Goal: Check status: Check status

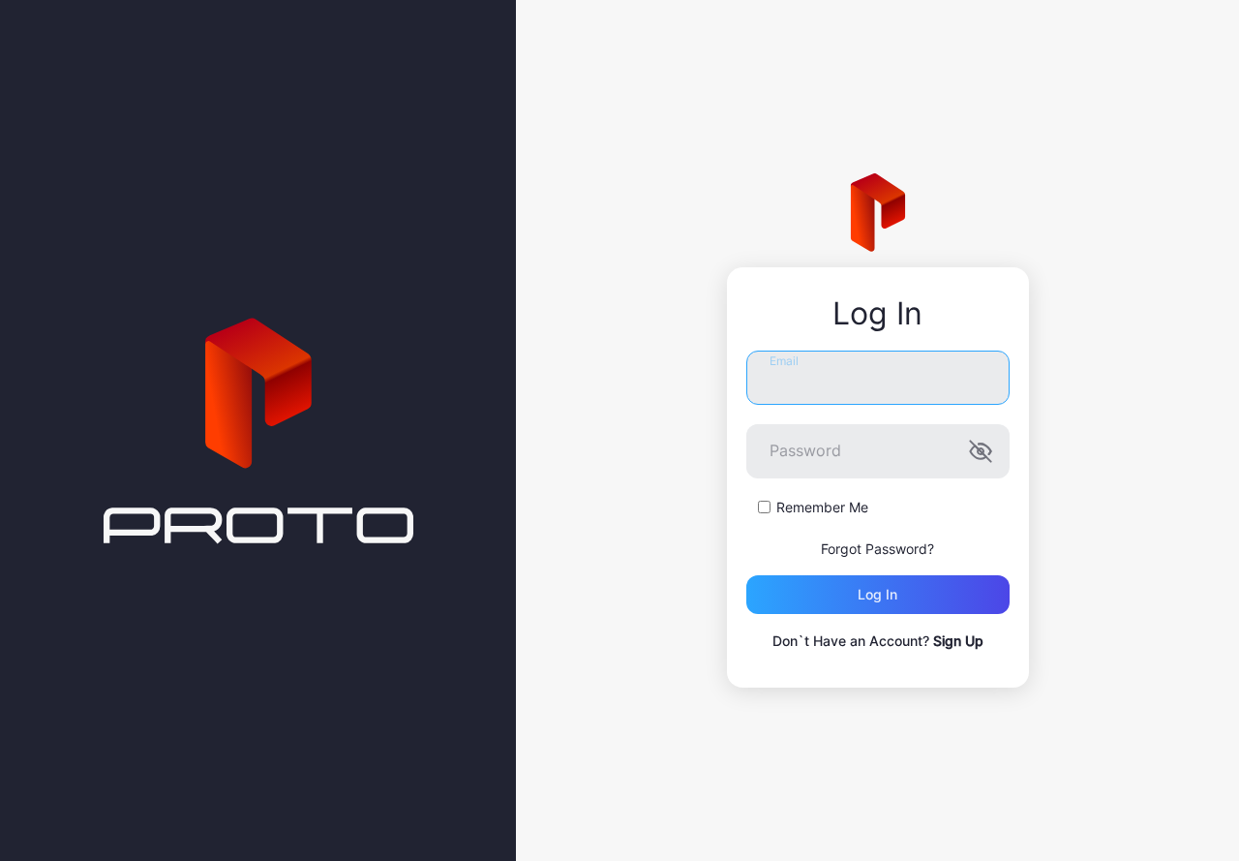
type input "**********"
click at [775, 498] on div "Remember Me" at bounding box center [877, 507] width 263 height 19
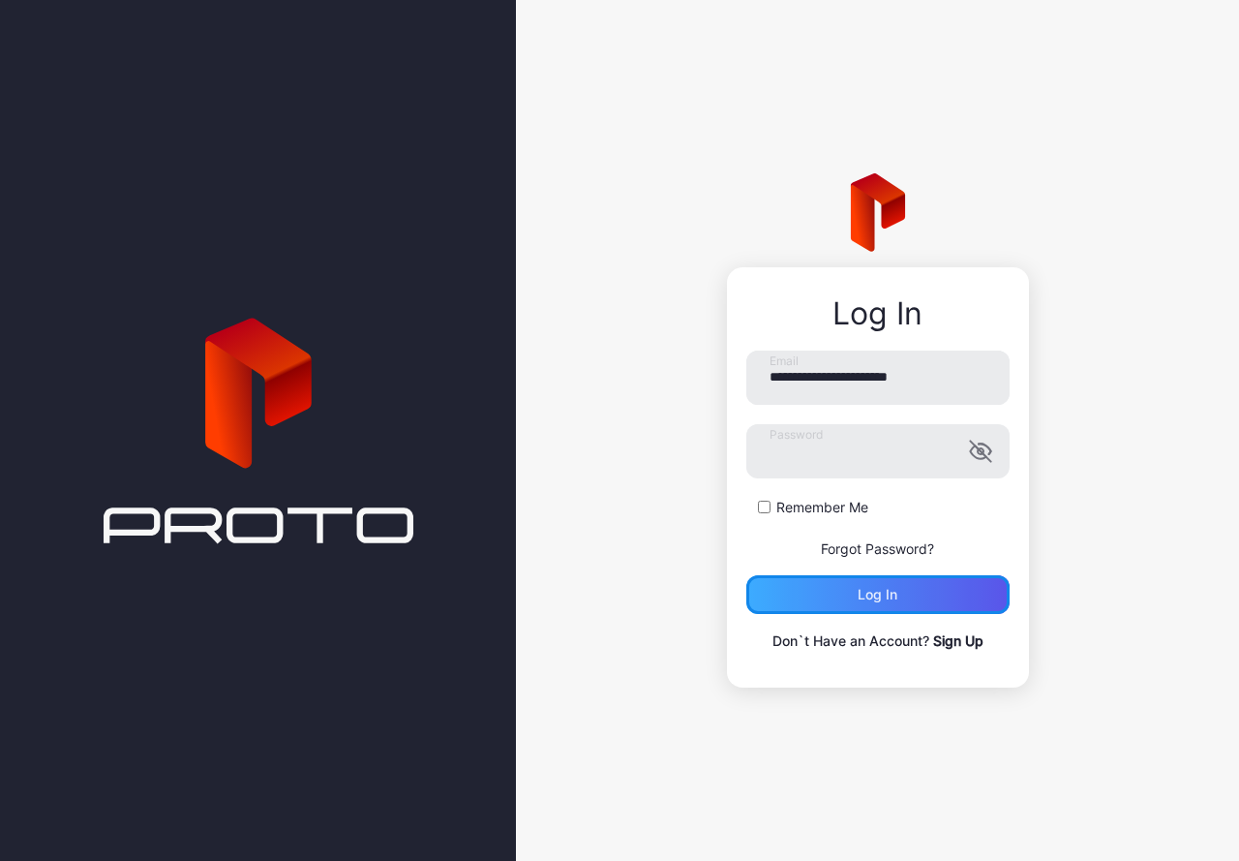
click at [762, 593] on div "Log in" at bounding box center [877, 594] width 263 height 39
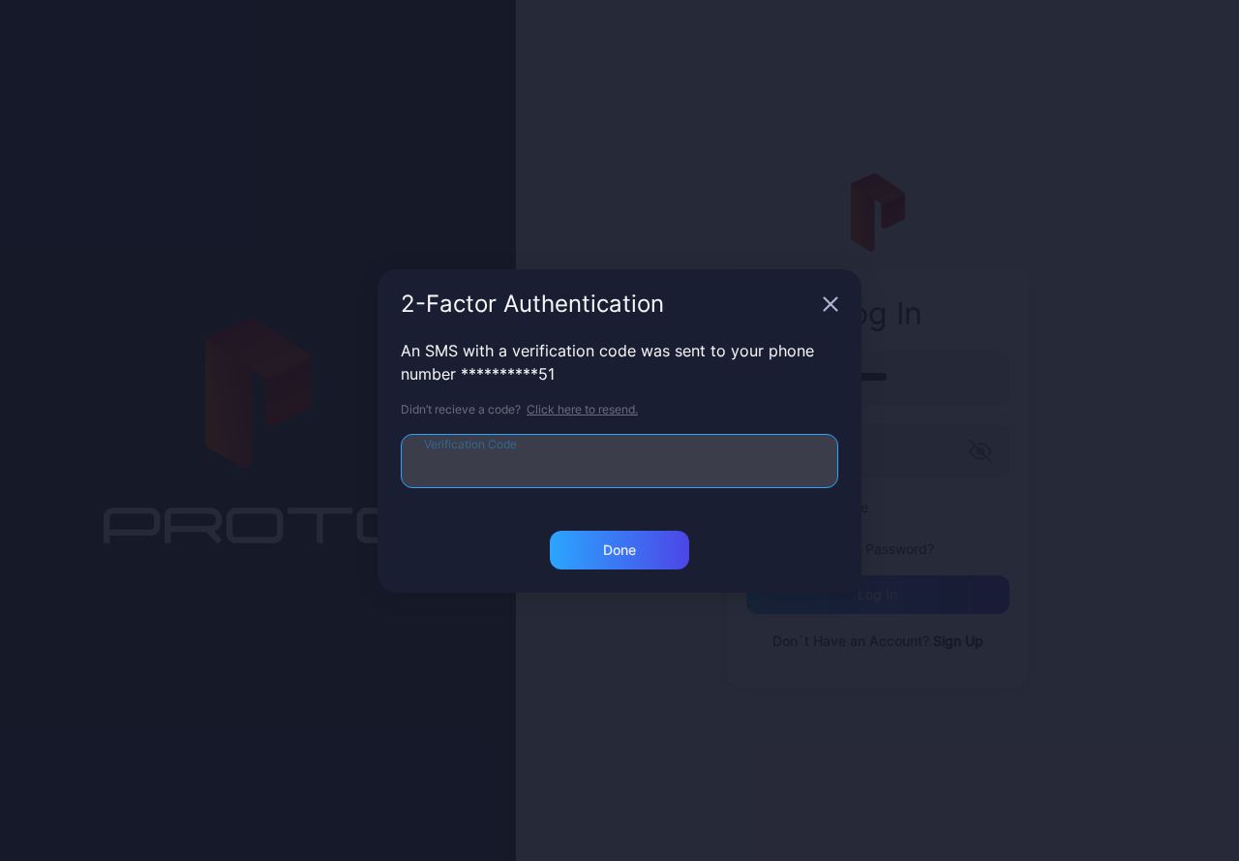
click at [623, 451] on input "Verification Code" at bounding box center [620, 461] width 438 height 54
type input "******"
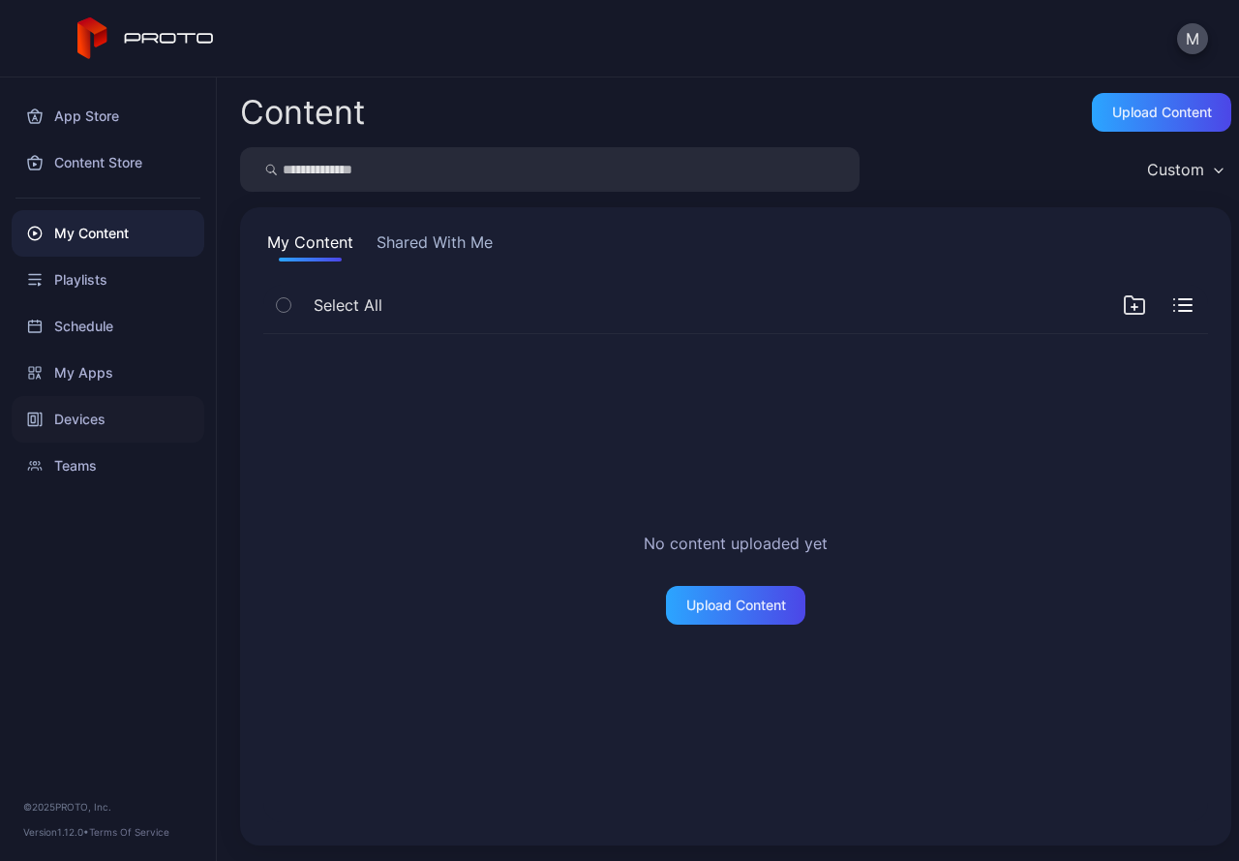
click at [106, 404] on div "Devices" at bounding box center [108, 419] width 193 height 46
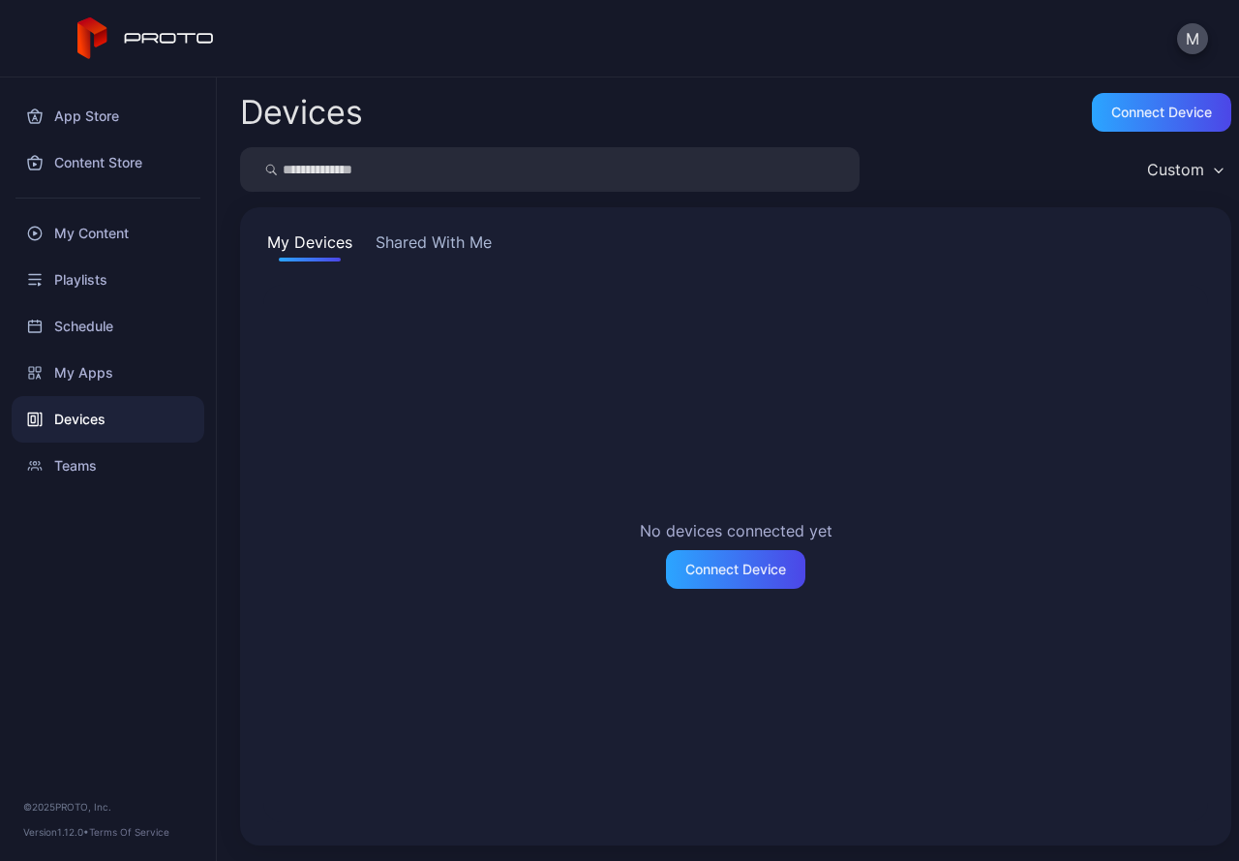
click at [454, 212] on div "My Devices Shared With Me No devices connected yet Connect Device" at bounding box center [735, 526] width 991 height 638
click at [446, 234] on button "Shared With Me" at bounding box center [434, 245] width 124 height 31
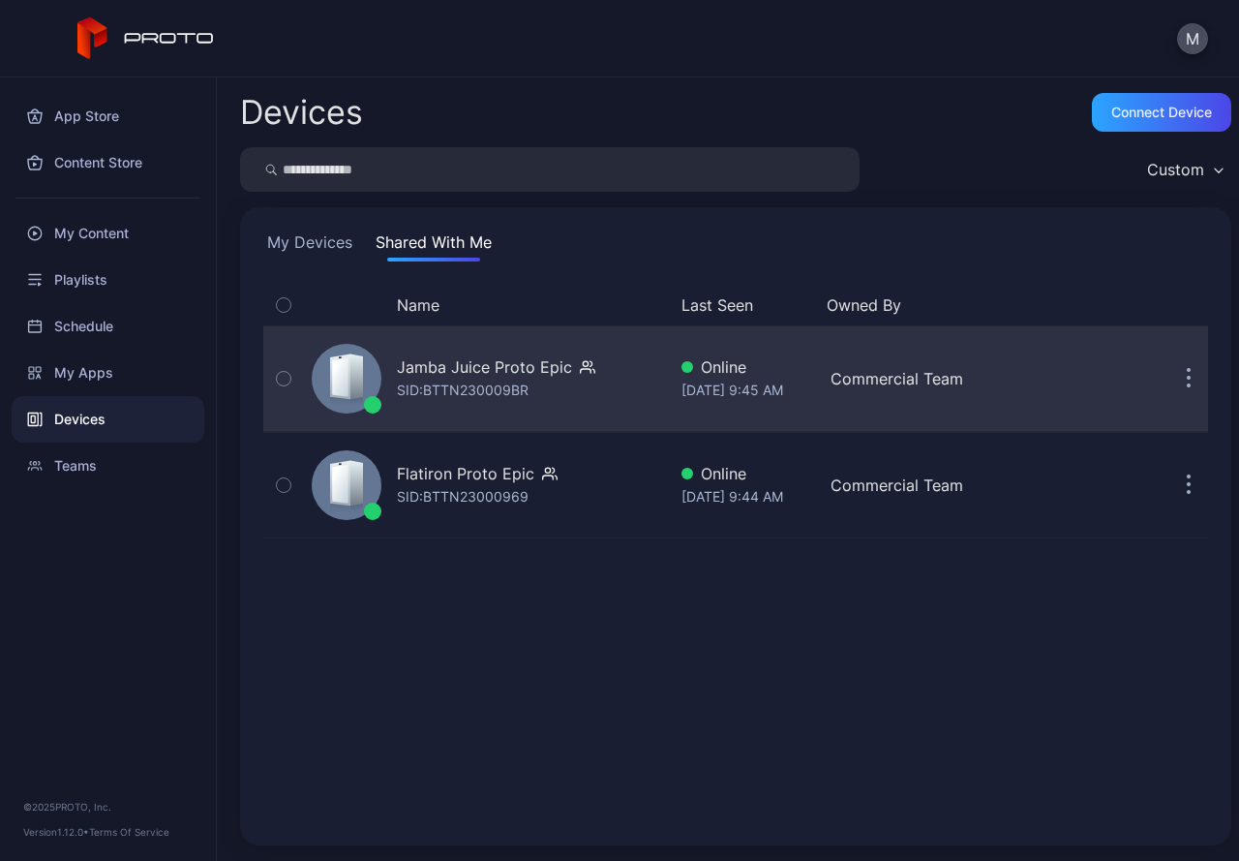
click at [590, 409] on div "Jamba Juice Proto Epic SID: BTTN230009BR" at bounding box center [485, 378] width 362 height 97
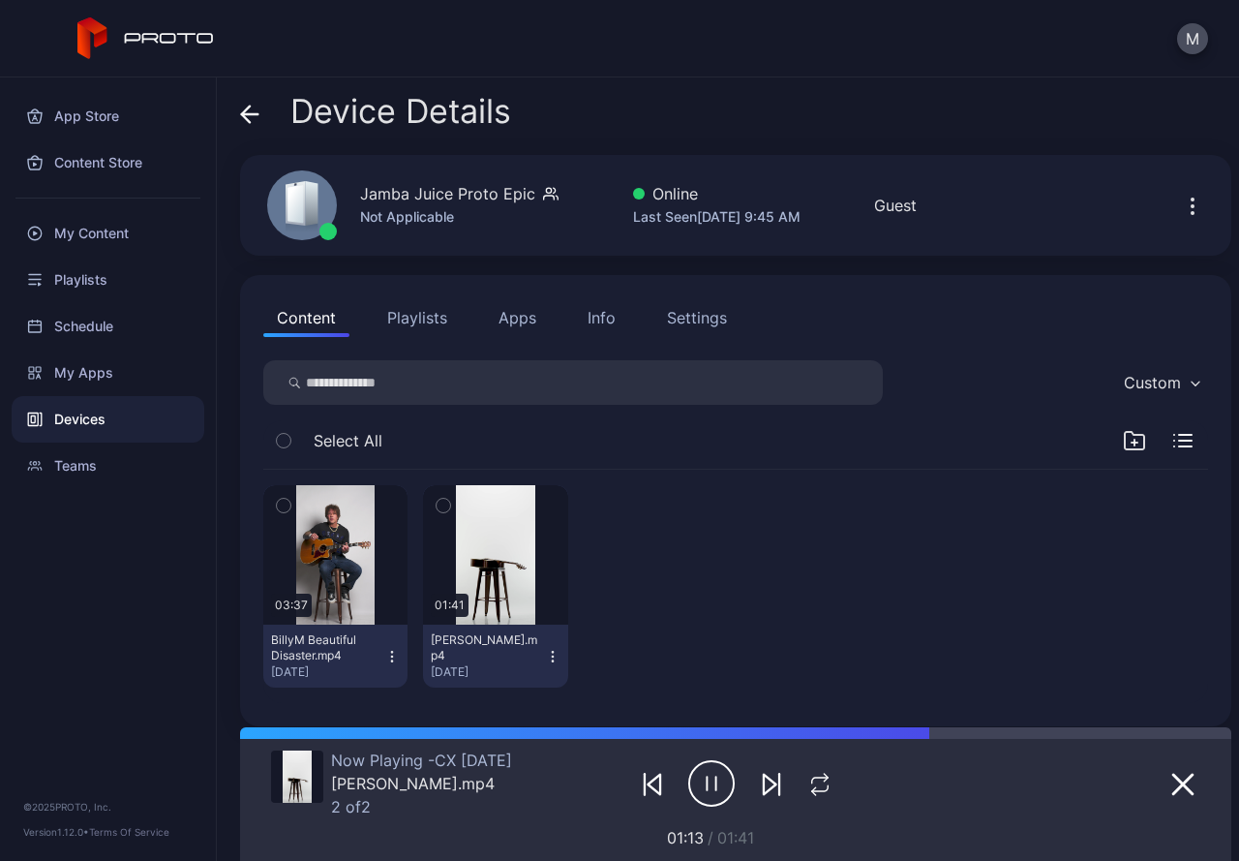
click at [257, 121] on icon at bounding box center [249, 114] width 19 height 19
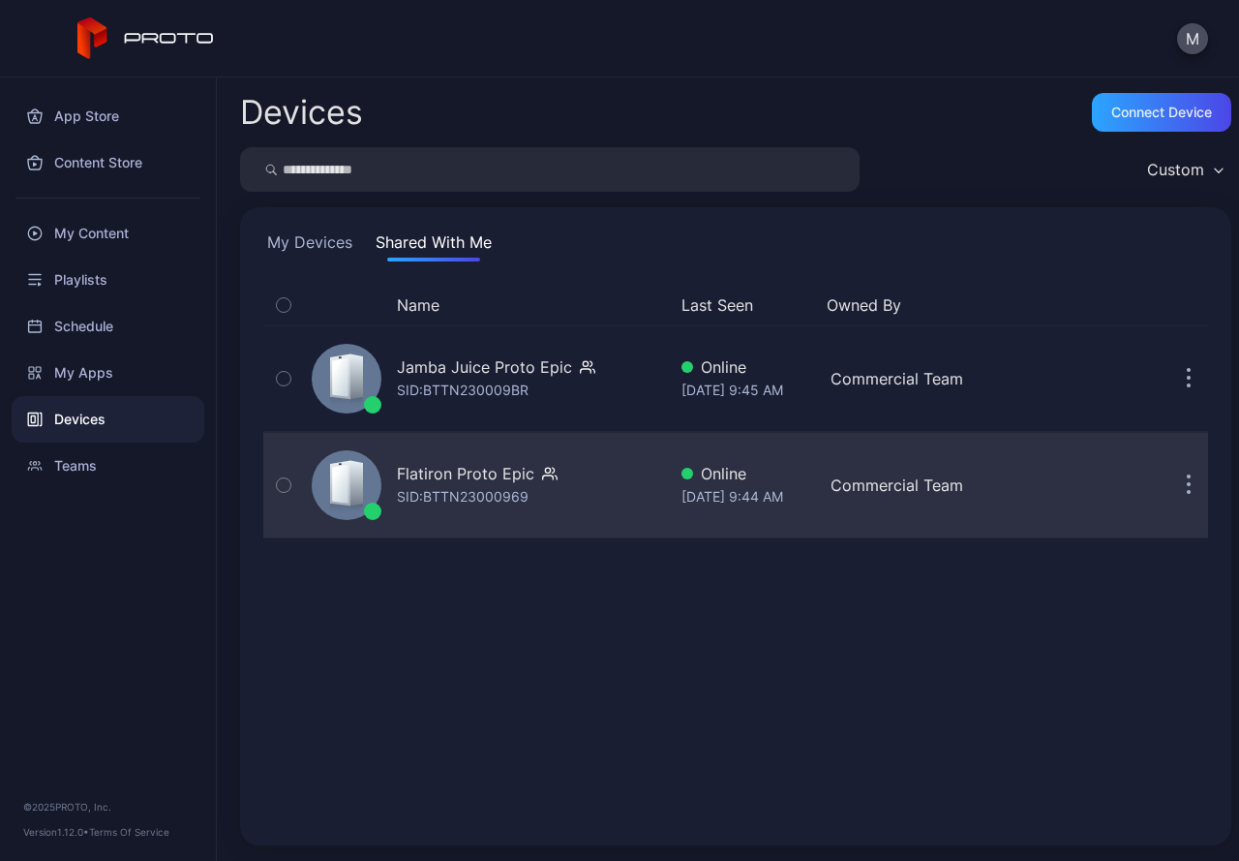
click at [437, 504] on div "SID: BTTN23000969" at bounding box center [463, 496] width 132 height 23
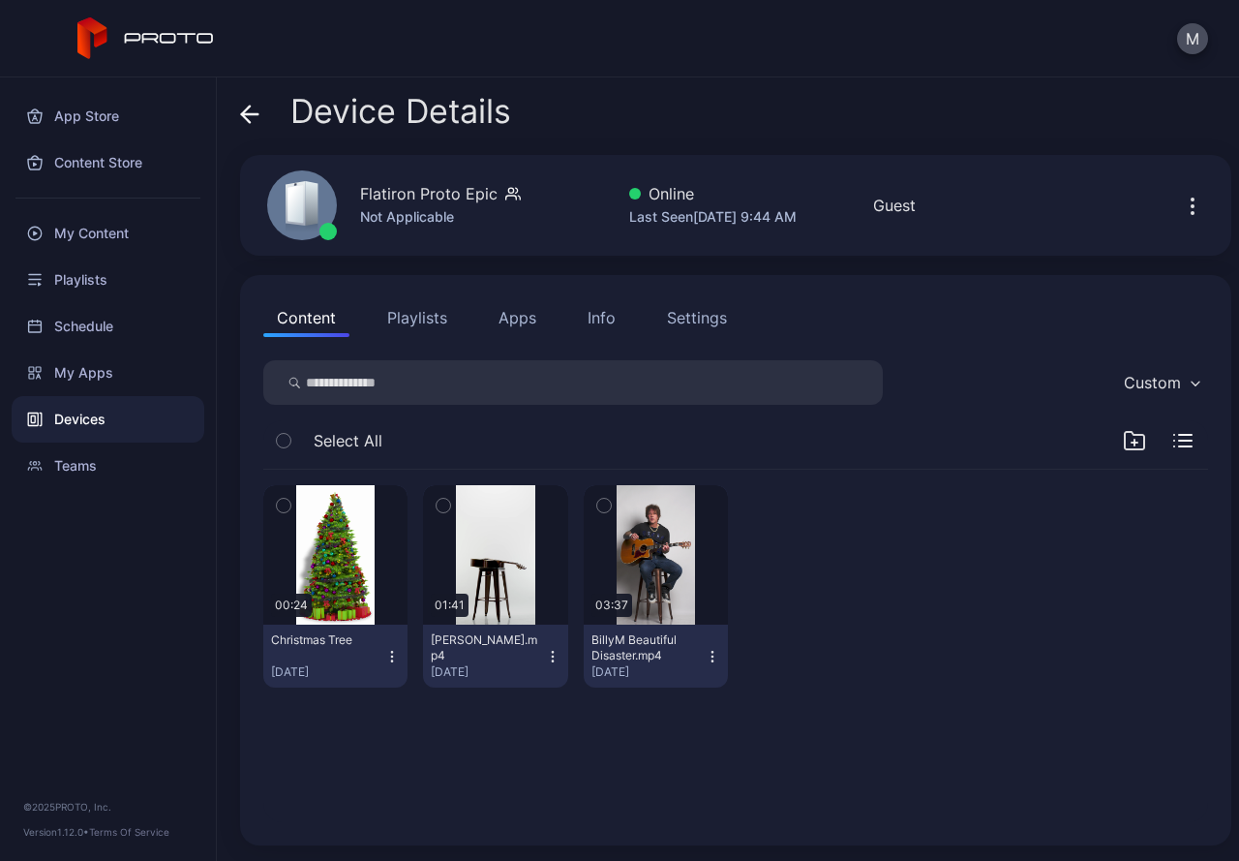
click at [407, 317] on button "Playlists" at bounding box center [417, 317] width 87 height 39
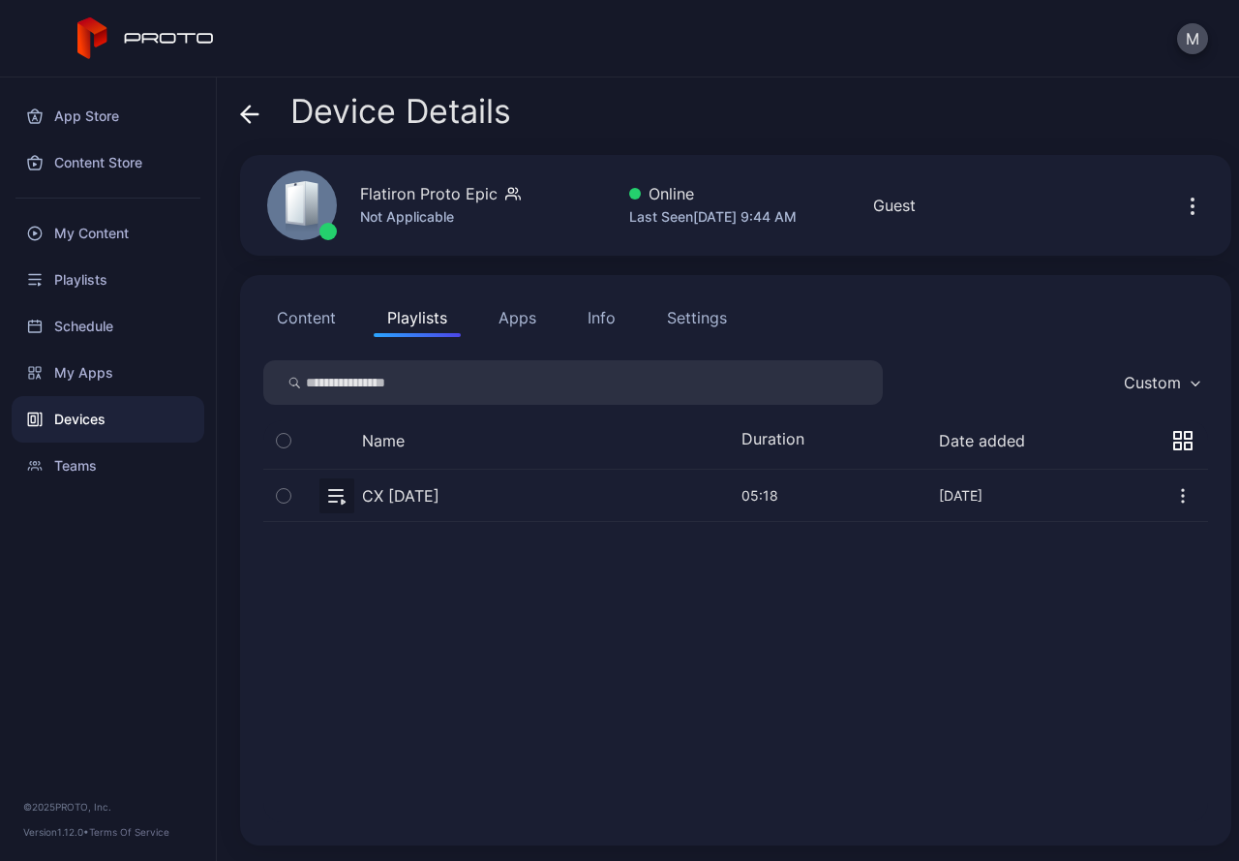
click at [516, 492] on button "button" at bounding box center [735, 495] width 945 height 51
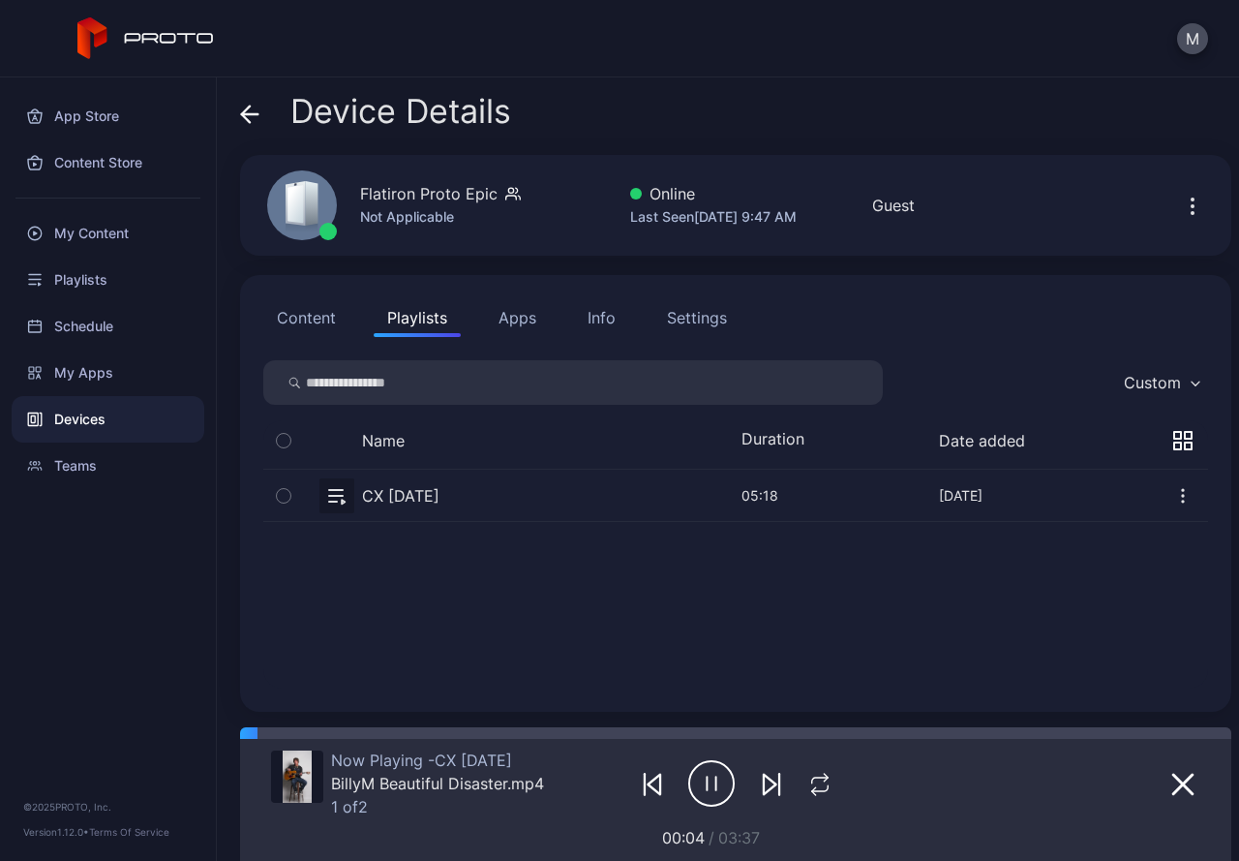
click at [307, 326] on button "Content" at bounding box center [306, 317] width 86 height 39
